Goal: Use online tool/utility: Utilize a website feature to perform a specific function

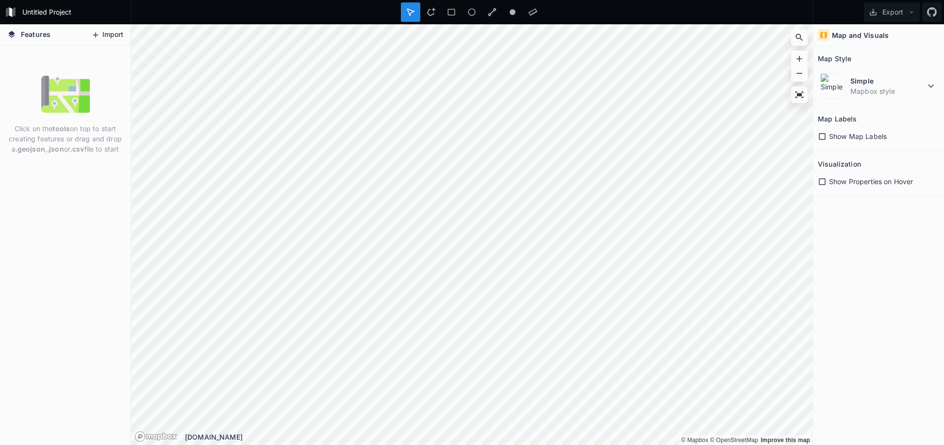
click at [103, 39] on button "Import" at bounding box center [107, 35] width 42 height 16
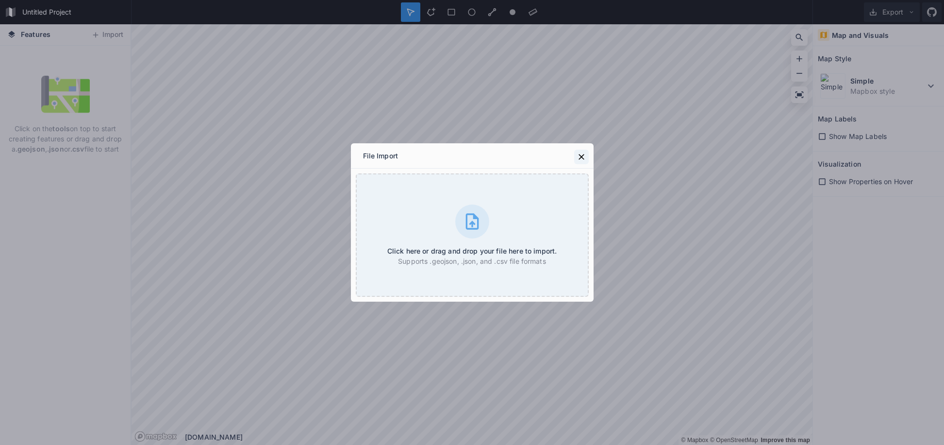
click at [580, 154] on icon at bounding box center [582, 157] width 10 height 10
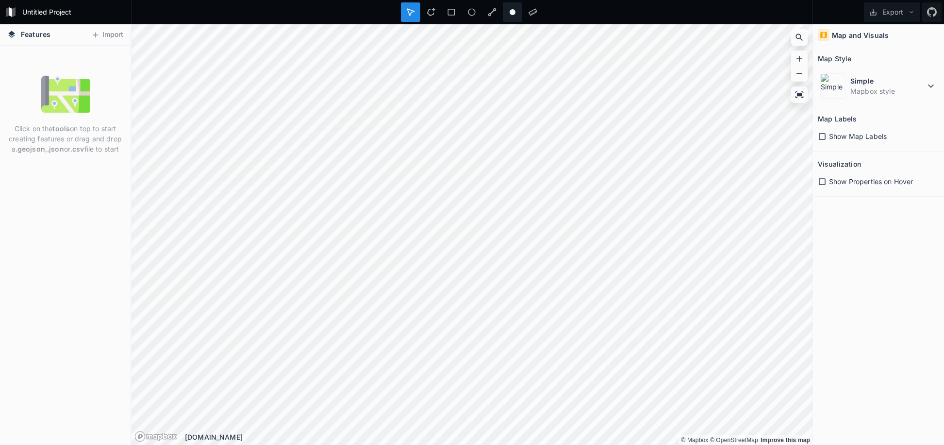
click at [512, 8] on icon at bounding box center [512, 12] width 9 height 9
click at [803, 61] on icon at bounding box center [800, 59] width 10 height 10
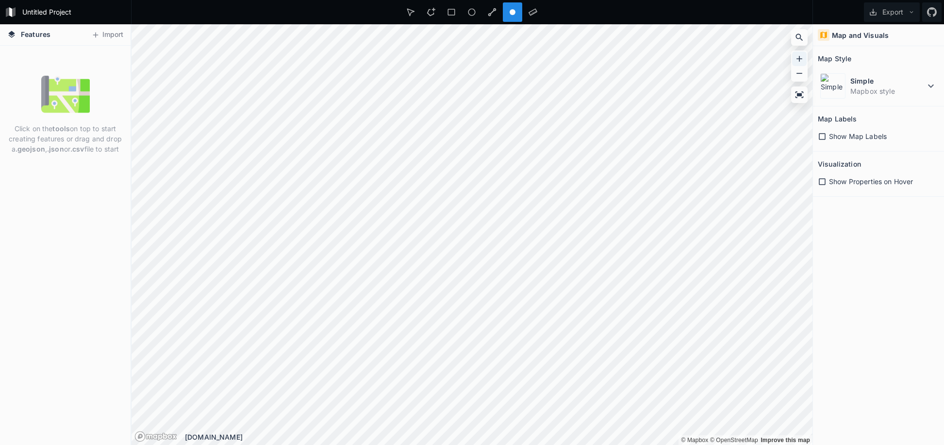
click at [803, 61] on icon at bounding box center [800, 59] width 10 height 10
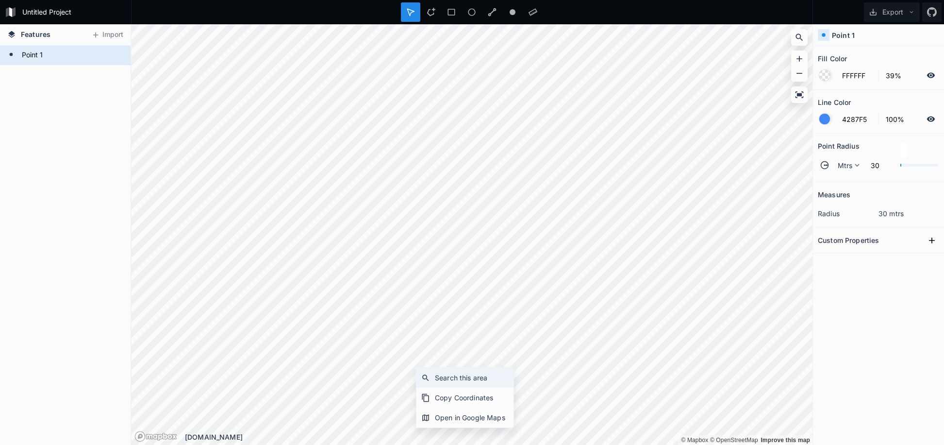
click at [462, 378] on div "Search this area" at bounding box center [465, 378] width 97 height 20
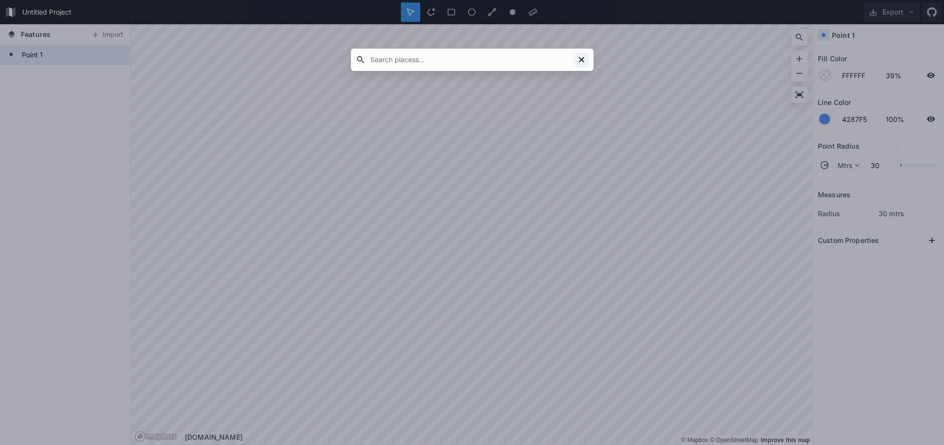
click at [578, 58] on icon at bounding box center [582, 60] width 10 height 10
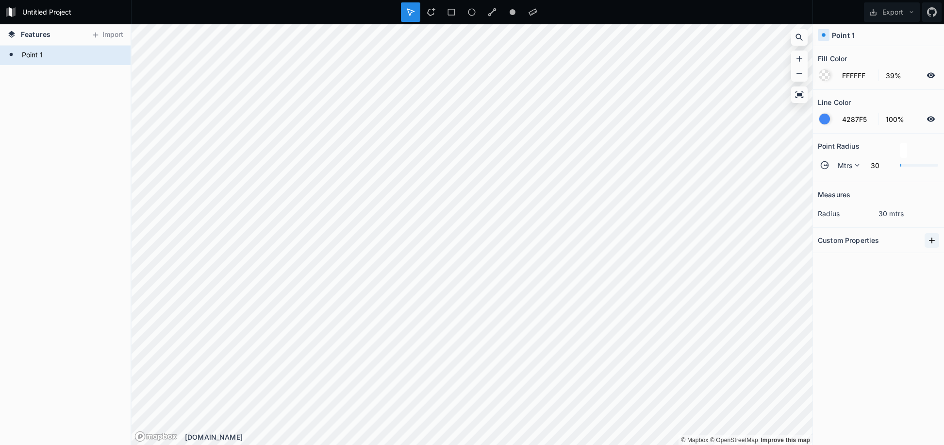
click at [929, 243] on icon at bounding box center [932, 241] width 10 height 10
click at [61, 51] on form "Point 1" at bounding box center [64, 55] width 91 height 15
click at [59, 64] on div "Delete" at bounding box center [93, 69] width 97 height 20
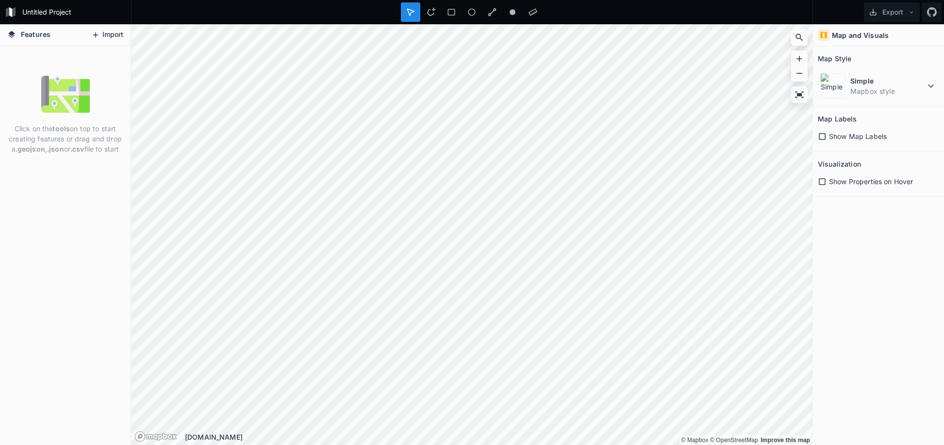
click at [106, 32] on button "Import" at bounding box center [107, 35] width 42 height 16
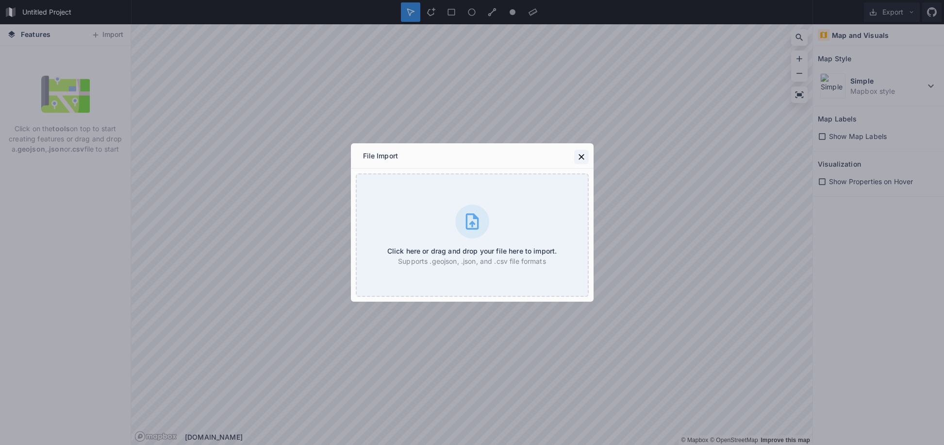
click at [584, 162] on button at bounding box center [581, 157] width 15 height 15
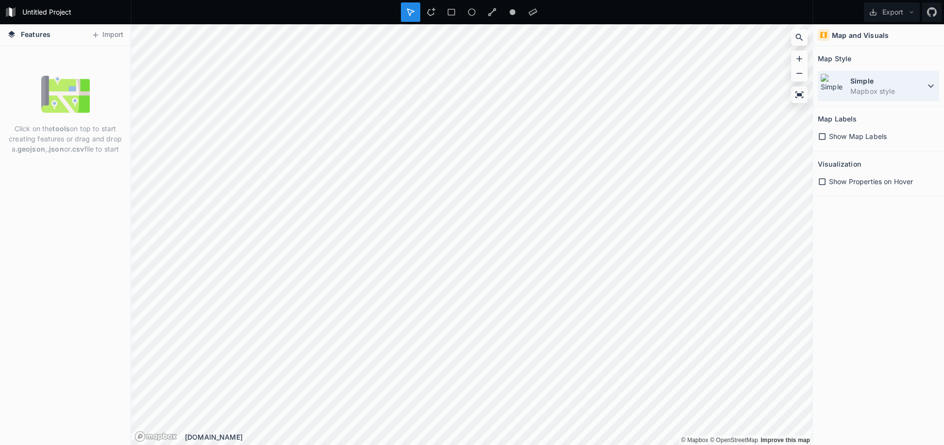
click at [939, 87] on div "Simple Mapbox style" at bounding box center [878, 86] width 121 height 30
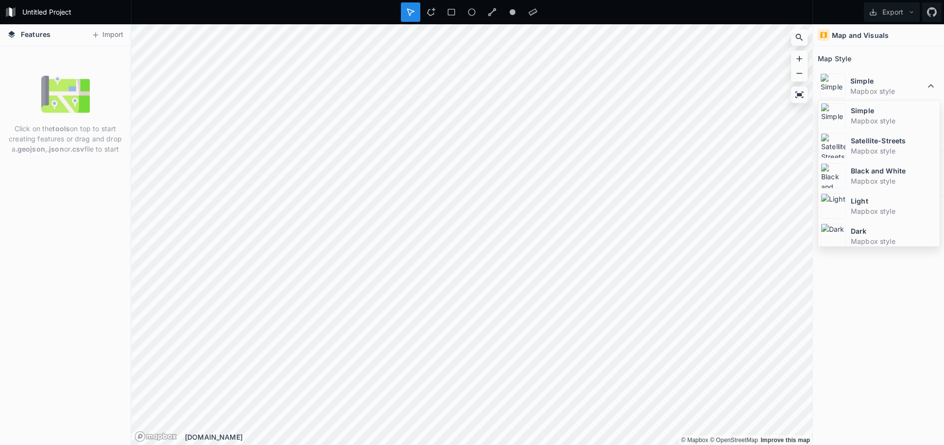
click at [909, 53] on div "Map Style" at bounding box center [878, 58] width 121 height 15
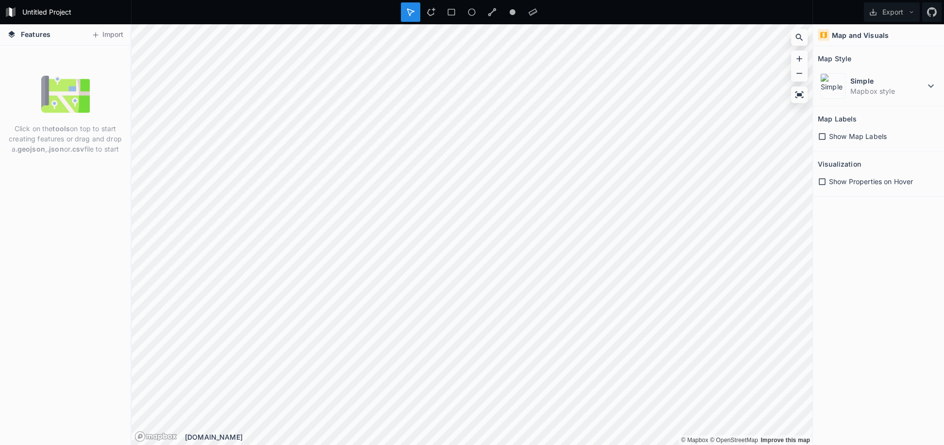
click at [824, 136] on icon at bounding box center [822, 136] width 9 height 9
click at [822, 180] on icon at bounding box center [822, 181] width 9 height 9
click at [474, 6] on div at bounding box center [471, 11] width 19 height 19
